Goal: Find contact information: Find contact information

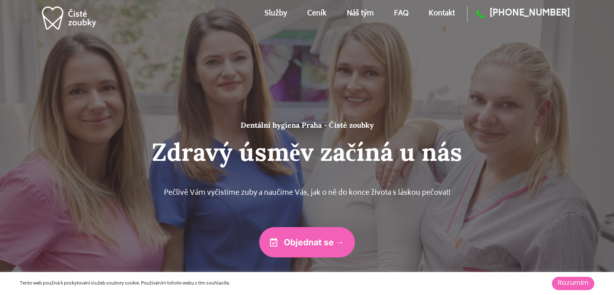
click at [320, 15] on link "Ceník" at bounding box center [316, 14] width 19 height 36
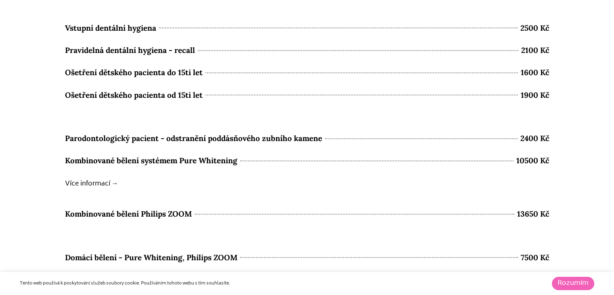
scroll to position [3557, 0]
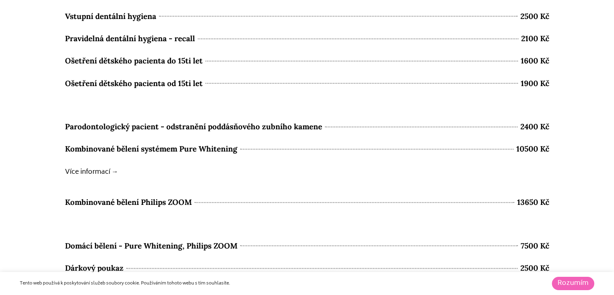
click at [91, 170] on b "Více informací →" at bounding box center [91, 171] width 53 height 11
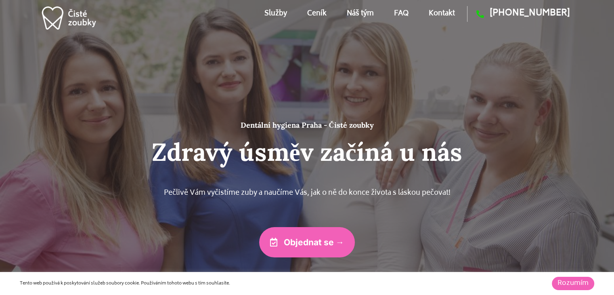
click at [310, 245] on span "Objednat se →" at bounding box center [314, 242] width 61 height 8
click at [365, 14] on link "Náš tým" at bounding box center [360, 14] width 27 height 36
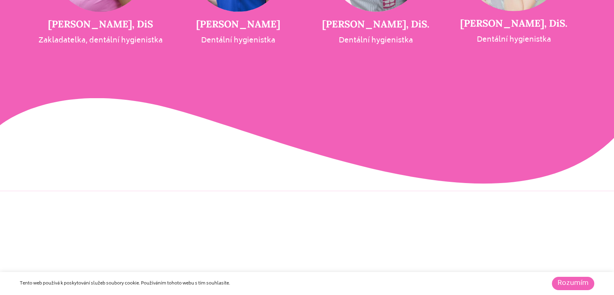
scroll to position [1856, 0]
click at [564, 282] on link "Rozumím" at bounding box center [573, 282] width 42 height 13
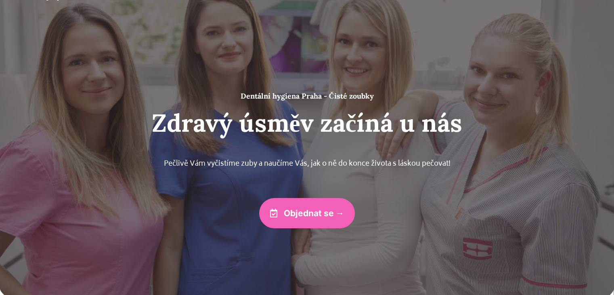
scroll to position [0, 0]
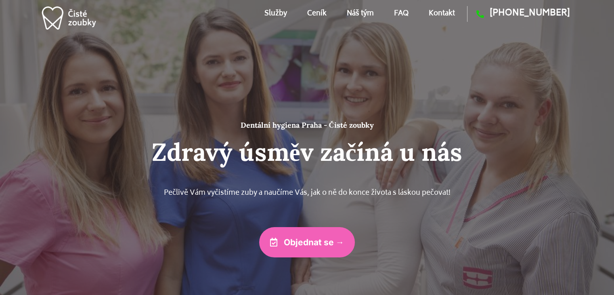
click at [437, 10] on link "Kontakt" at bounding box center [442, 14] width 26 height 36
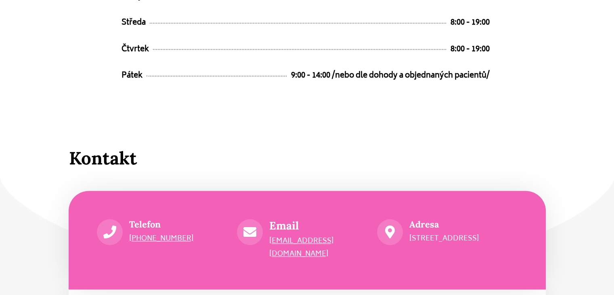
scroll to position [4356, 0]
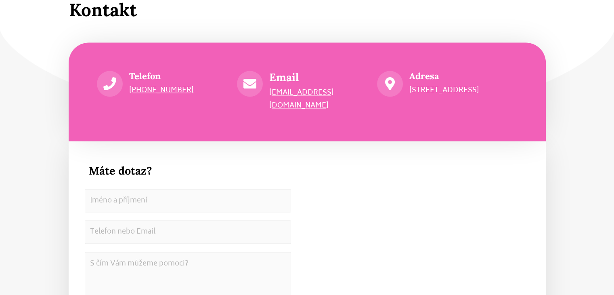
drag, startPoint x: 410, startPoint y: 86, endPoint x: 463, endPoint y: 86, distance: 53.7
click at [463, 86] on p "[STREET_ADDRESS]" at bounding box center [463, 90] width 108 height 13
copy p "Hradecká 2526/3"
